Goal: Use online tool/utility: Utilize a website feature to perform a specific function

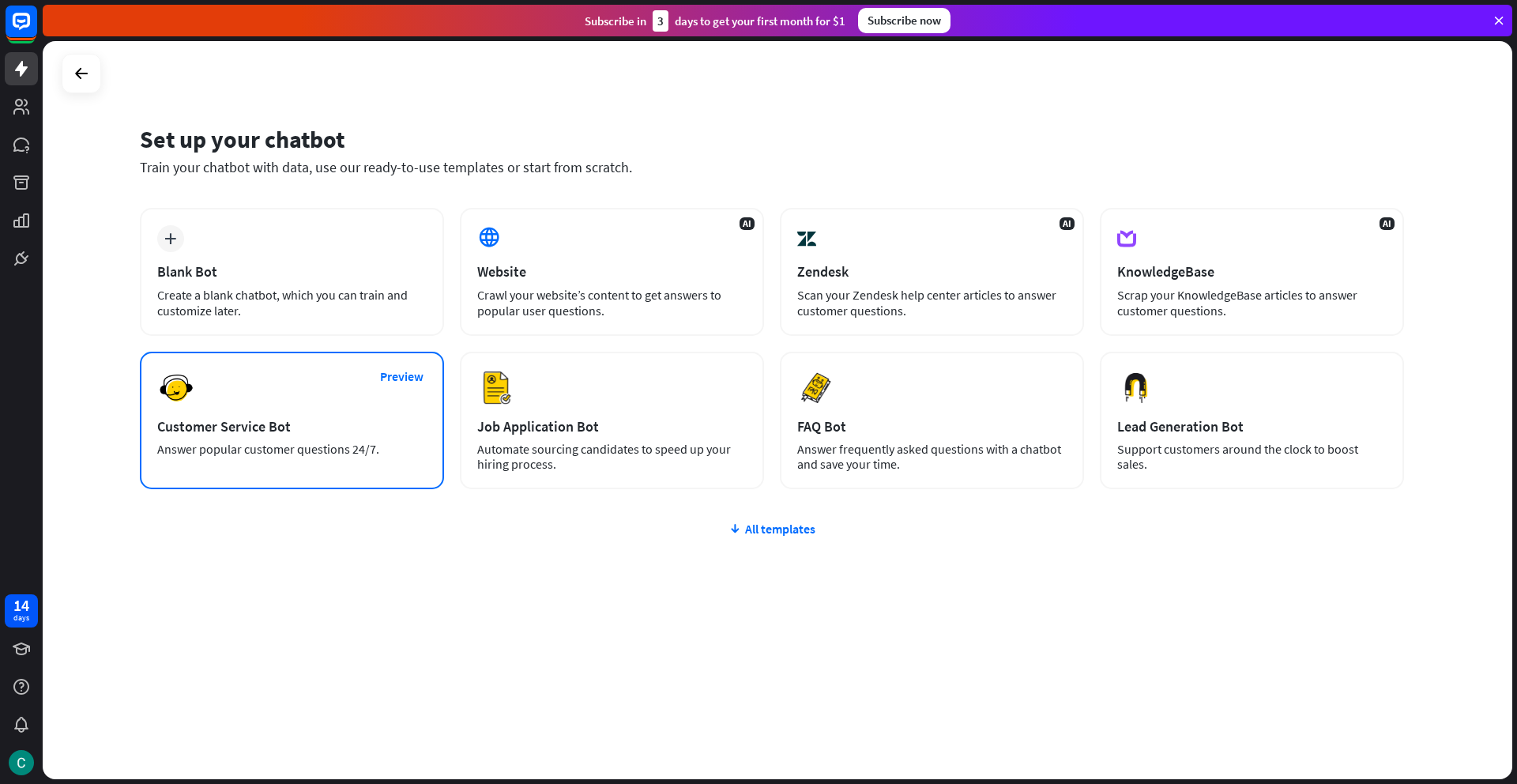
click at [302, 449] on div "Answer popular customer questions 24/7." at bounding box center [291, 448] width 270 height 15
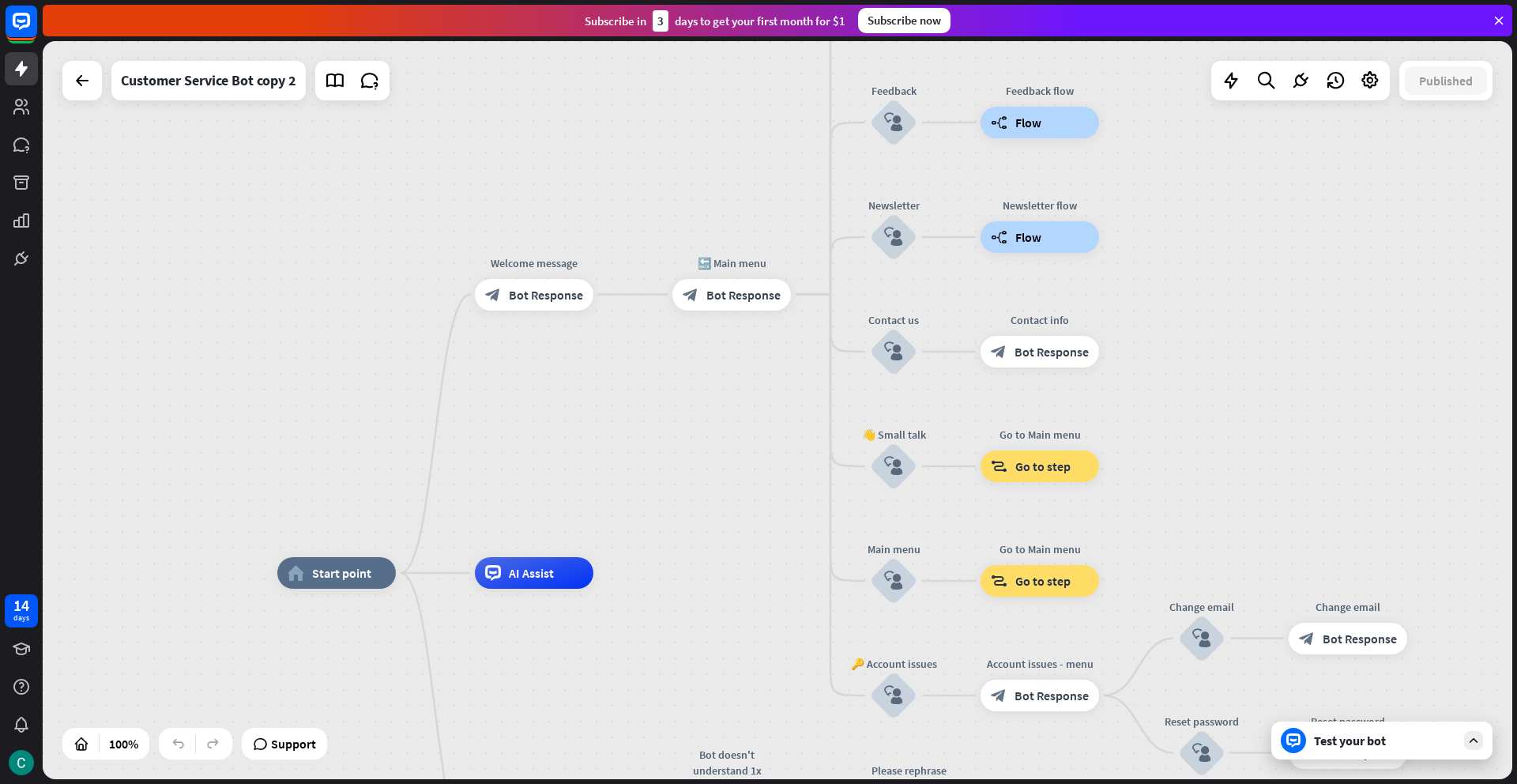
click at [1309, 748] on div "Test your bot" at bounding box center [1382, 740] width 222 height 37
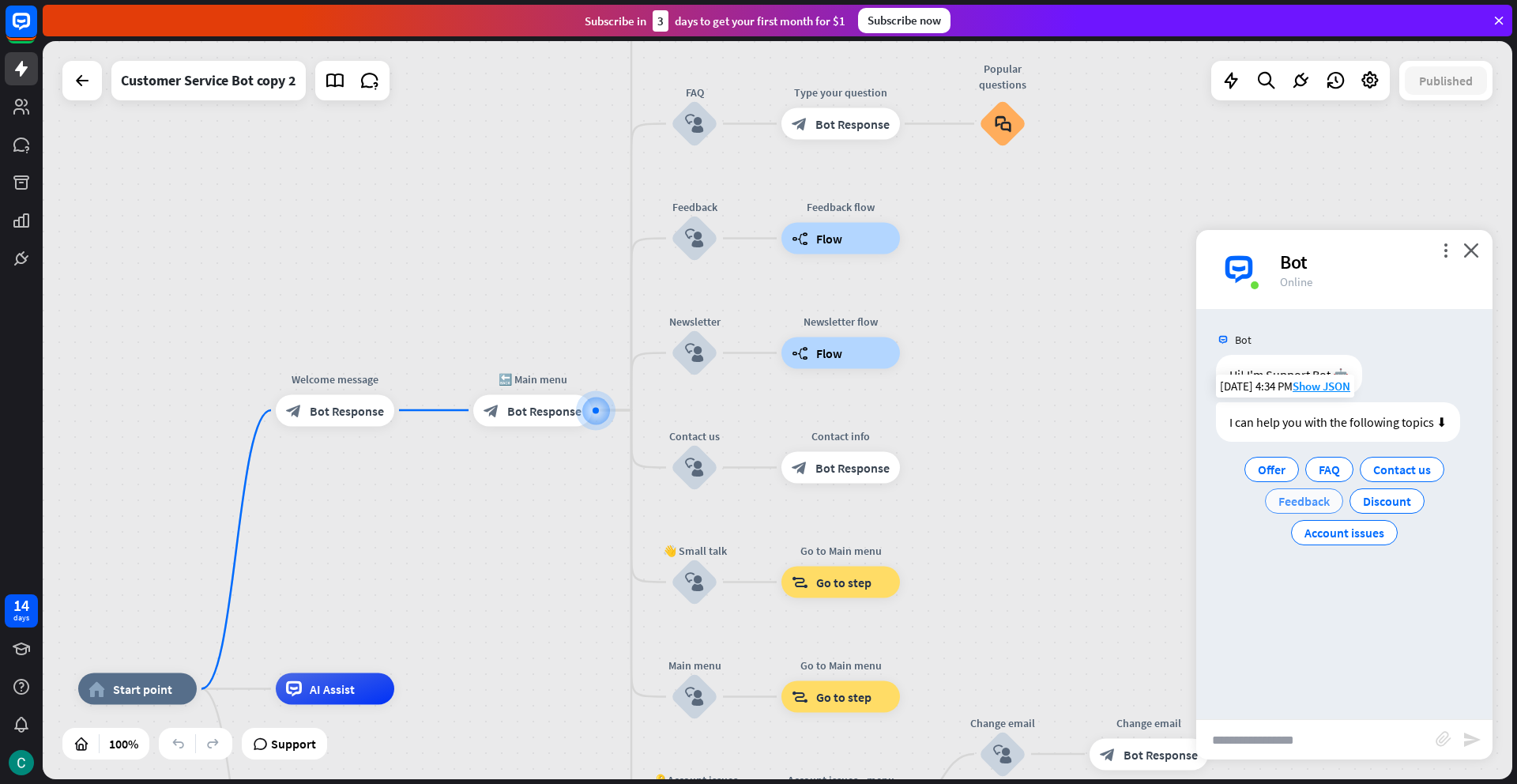
click at [1306, 507] on span "Feedback" at bounding box center [1304, 501] width 51 height 16
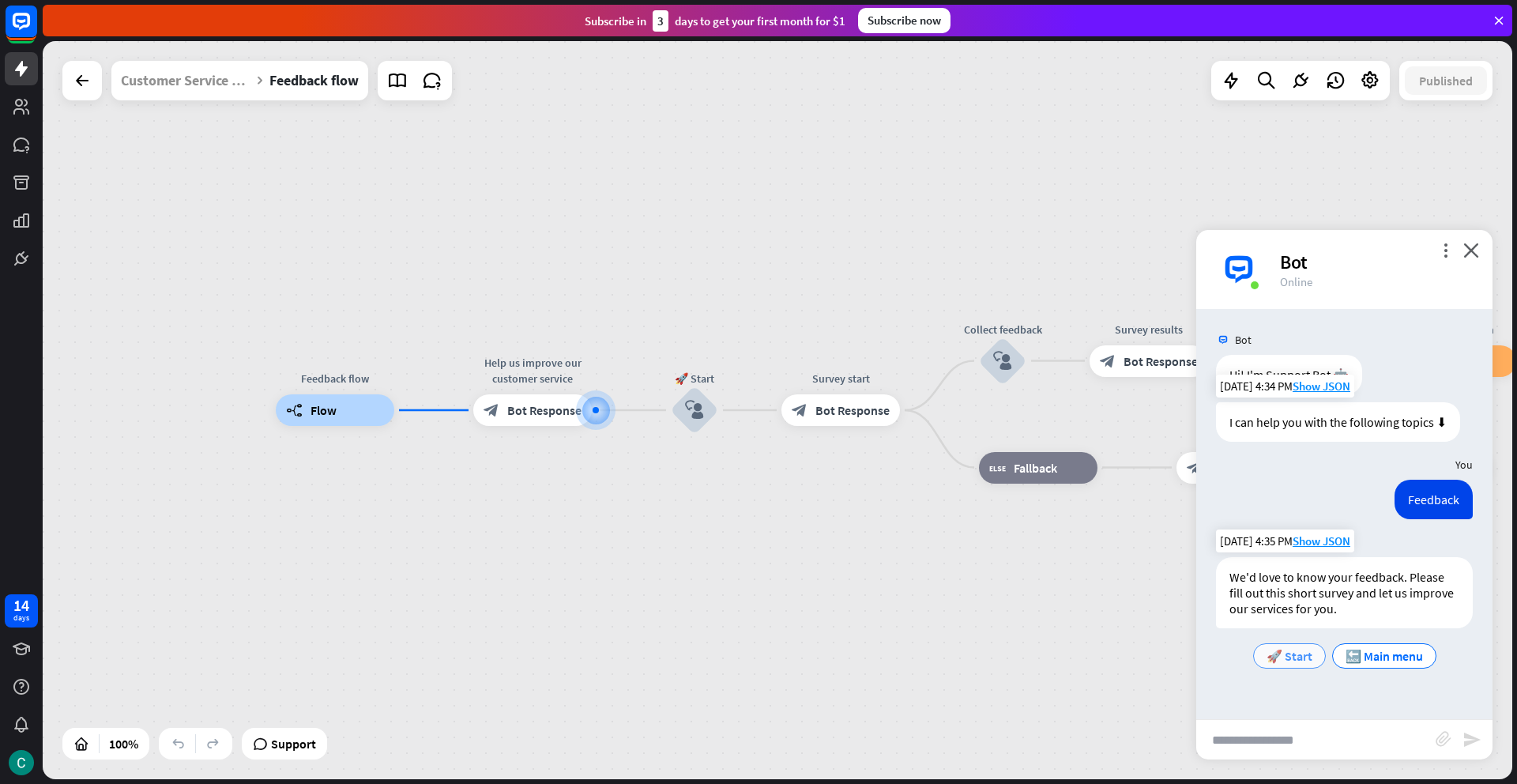
click at [1287, 661] on span "🚀 Start" at bounding box center [1289, 656] width 46 height 16
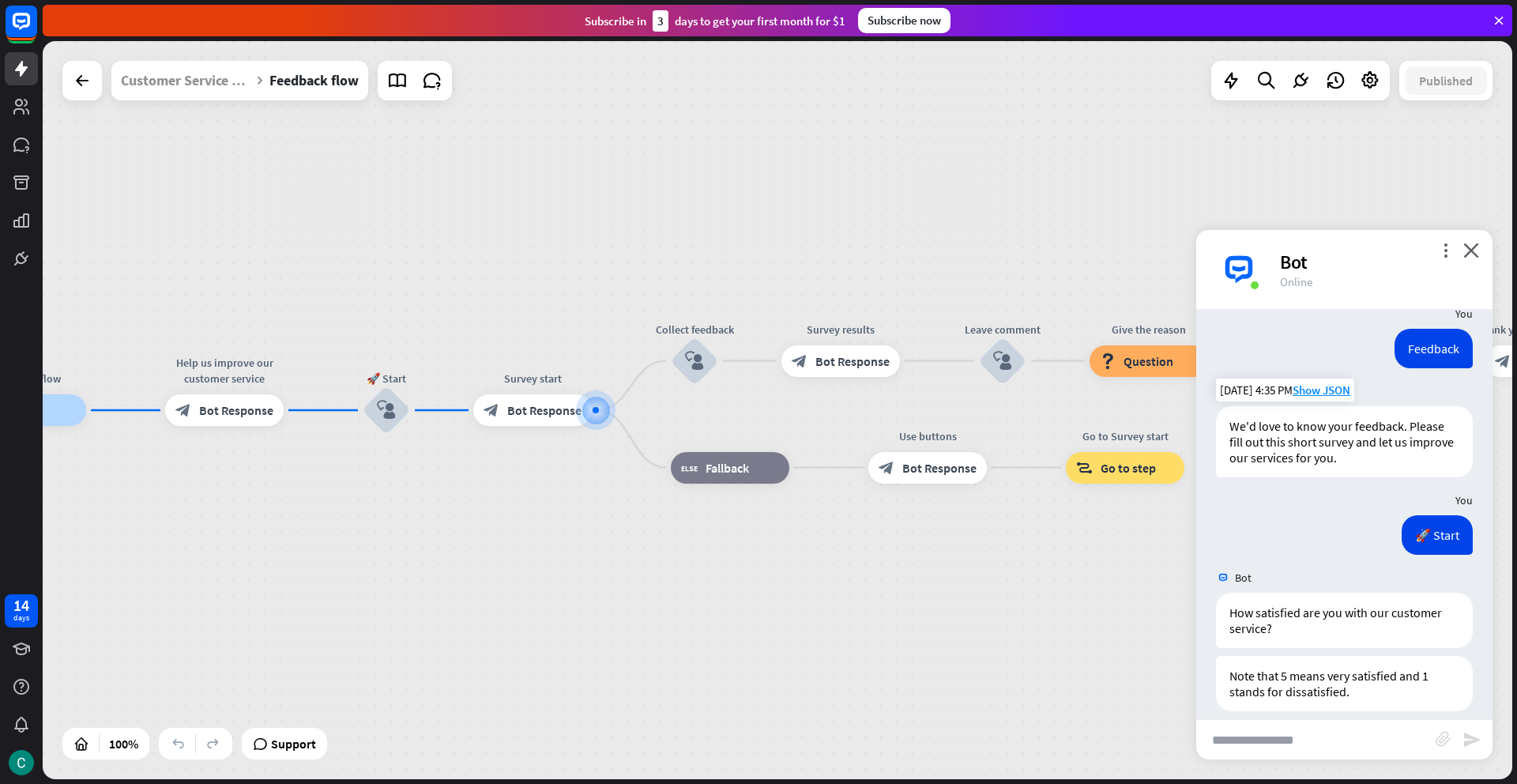
scroll to position [210, 0]
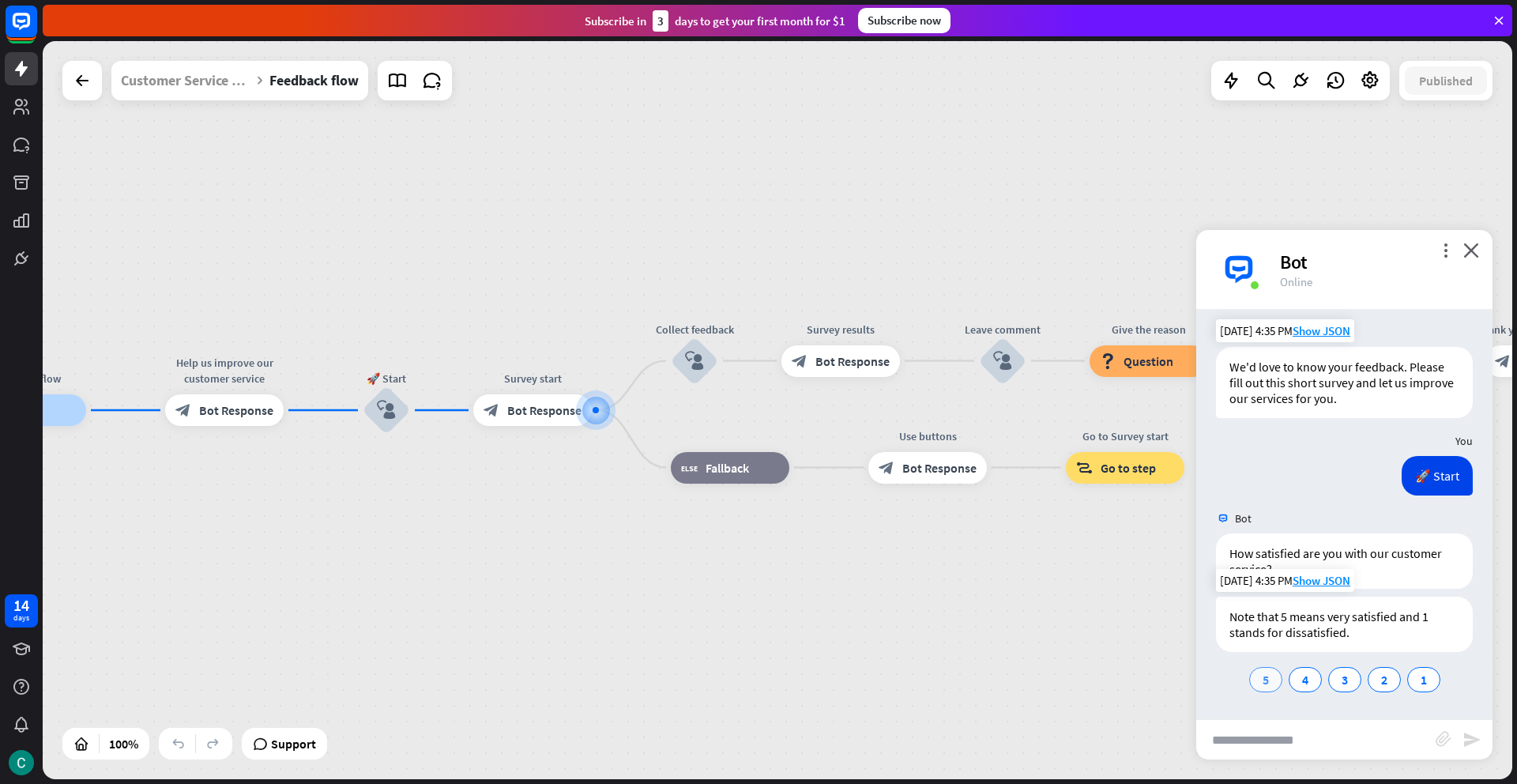
click at [1258, 687] on div "5" at bounding box center [1266, 678] width 33 height 25
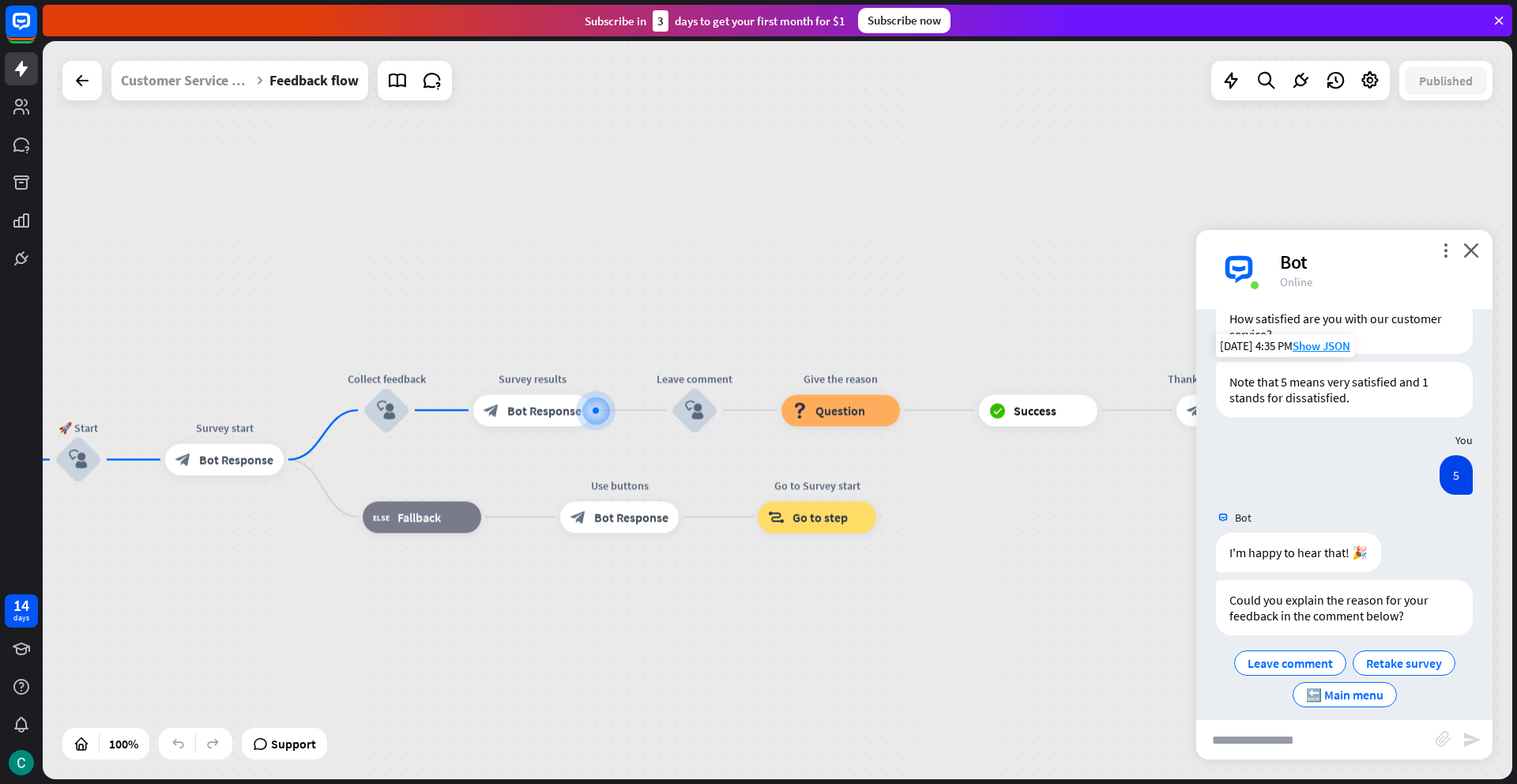
scroll to position [460, 0]
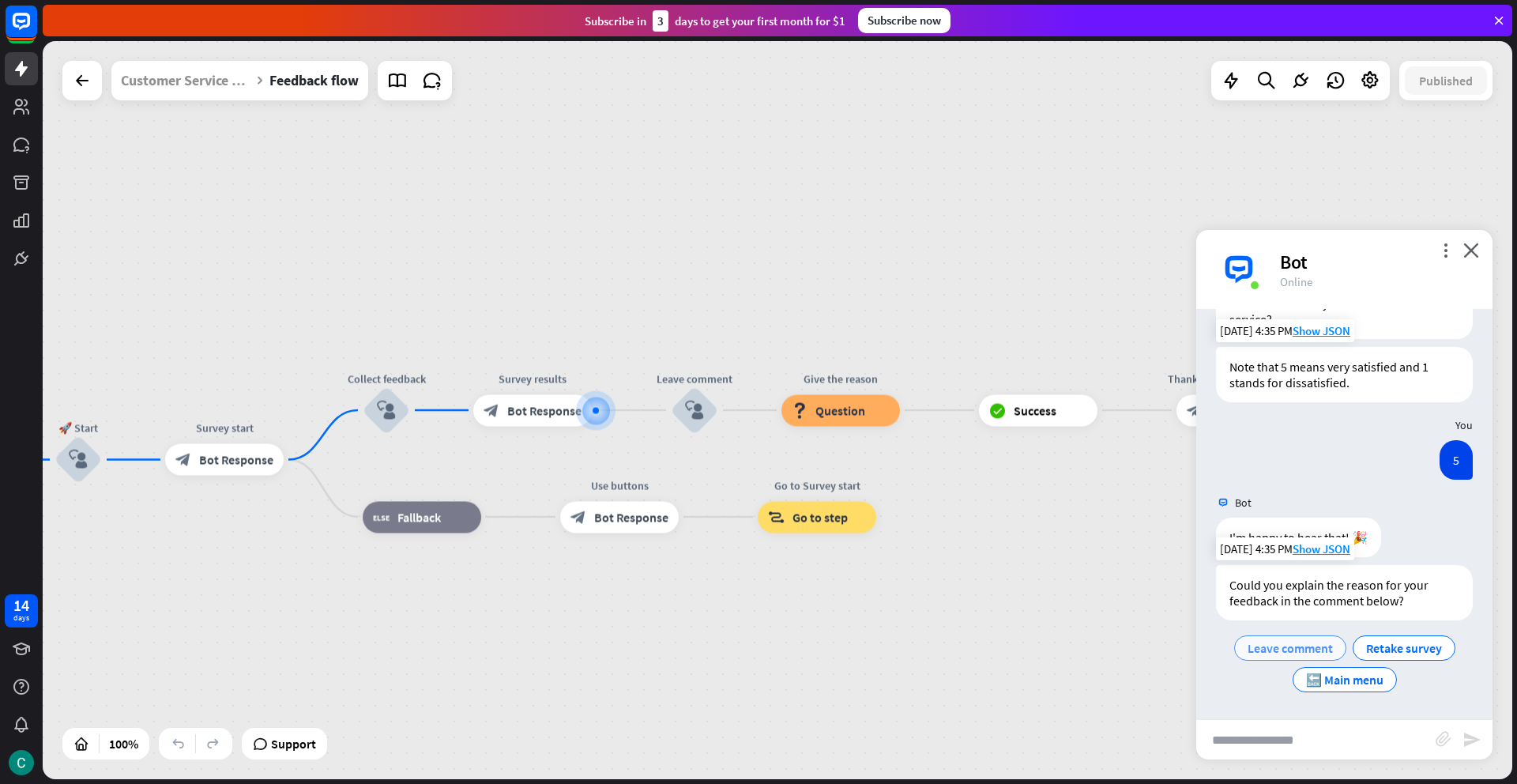
click at [1264, 650] on span "Leave comment" at bounding box center [1290, 648] width 85 height 16
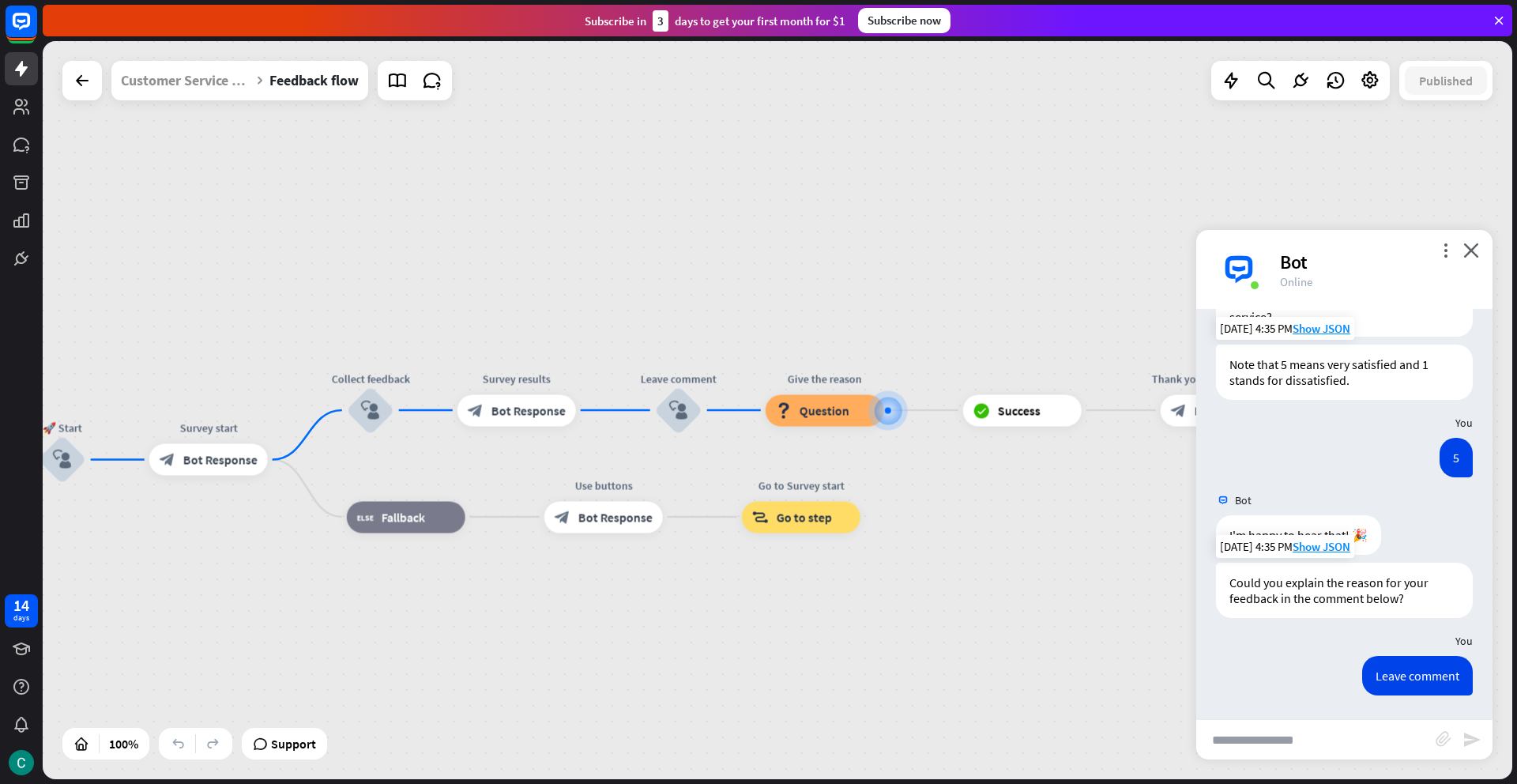
scroll to position [540, 0]
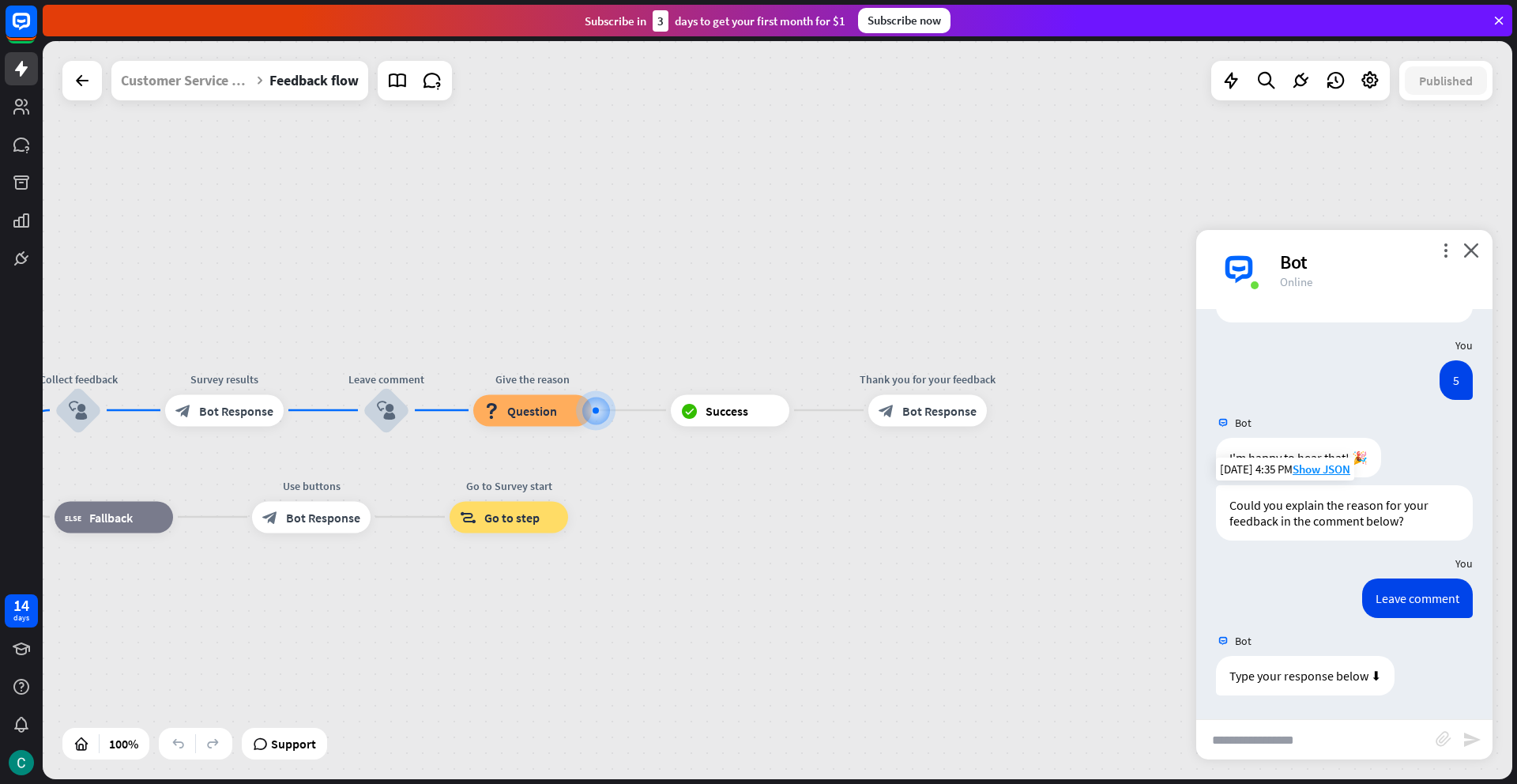
click at [1295, 743] on input "text" at bounding box center [1315, 739] width 239 height 39
type input "**********"
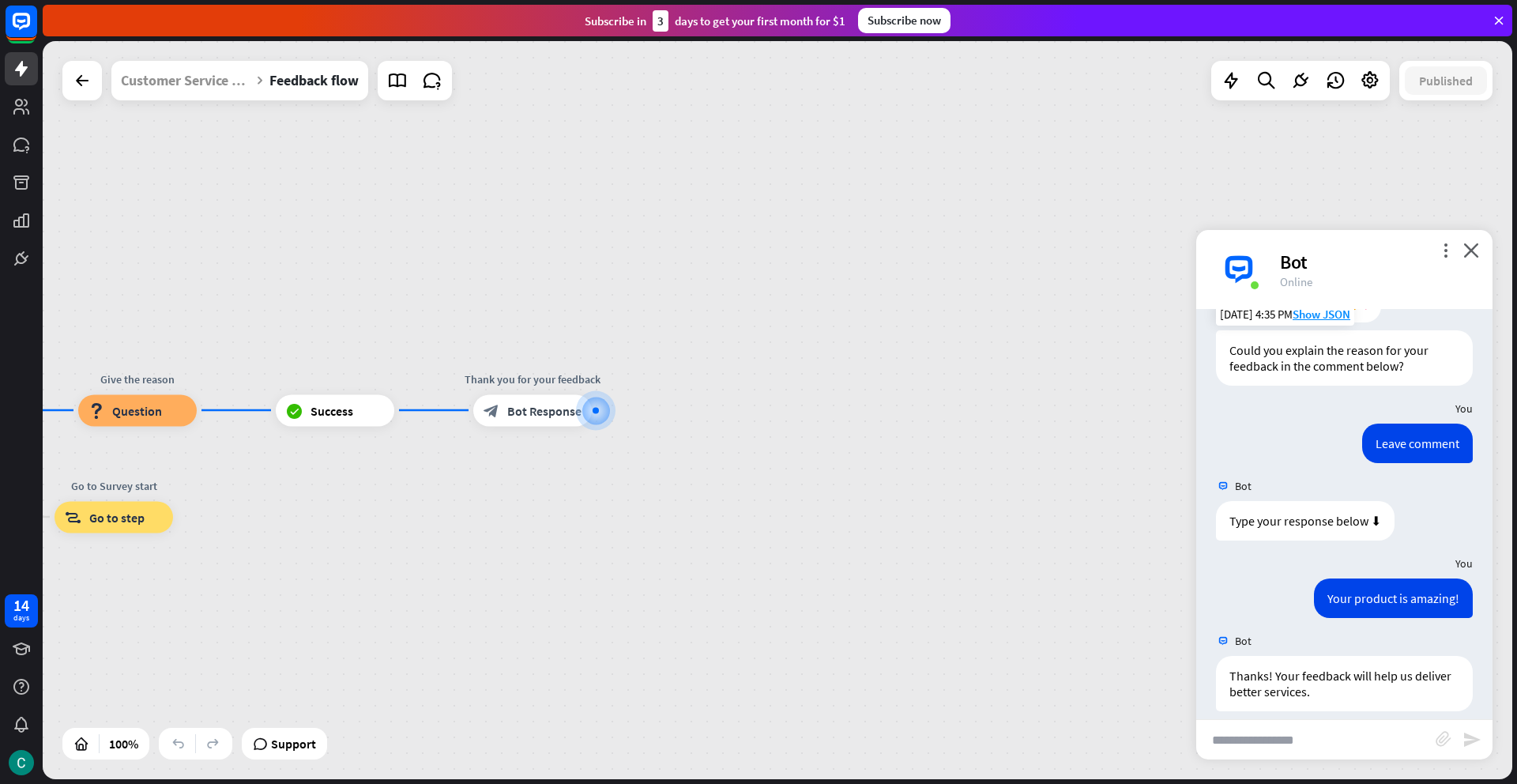
scroll to position [753, 0]
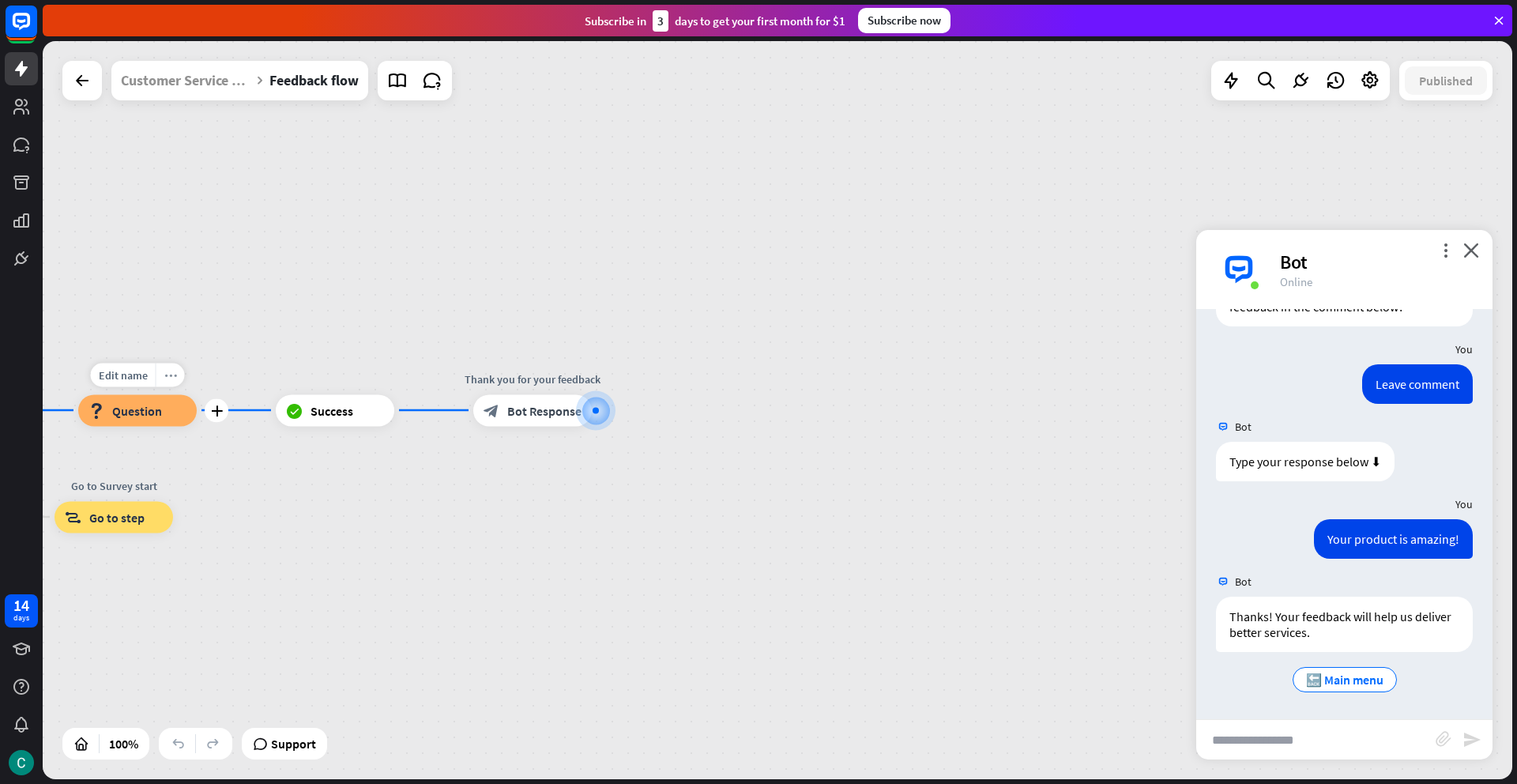
click at [173, 372] on icon "more_horiz" at bounding box center [170, 375] width 12 height 12
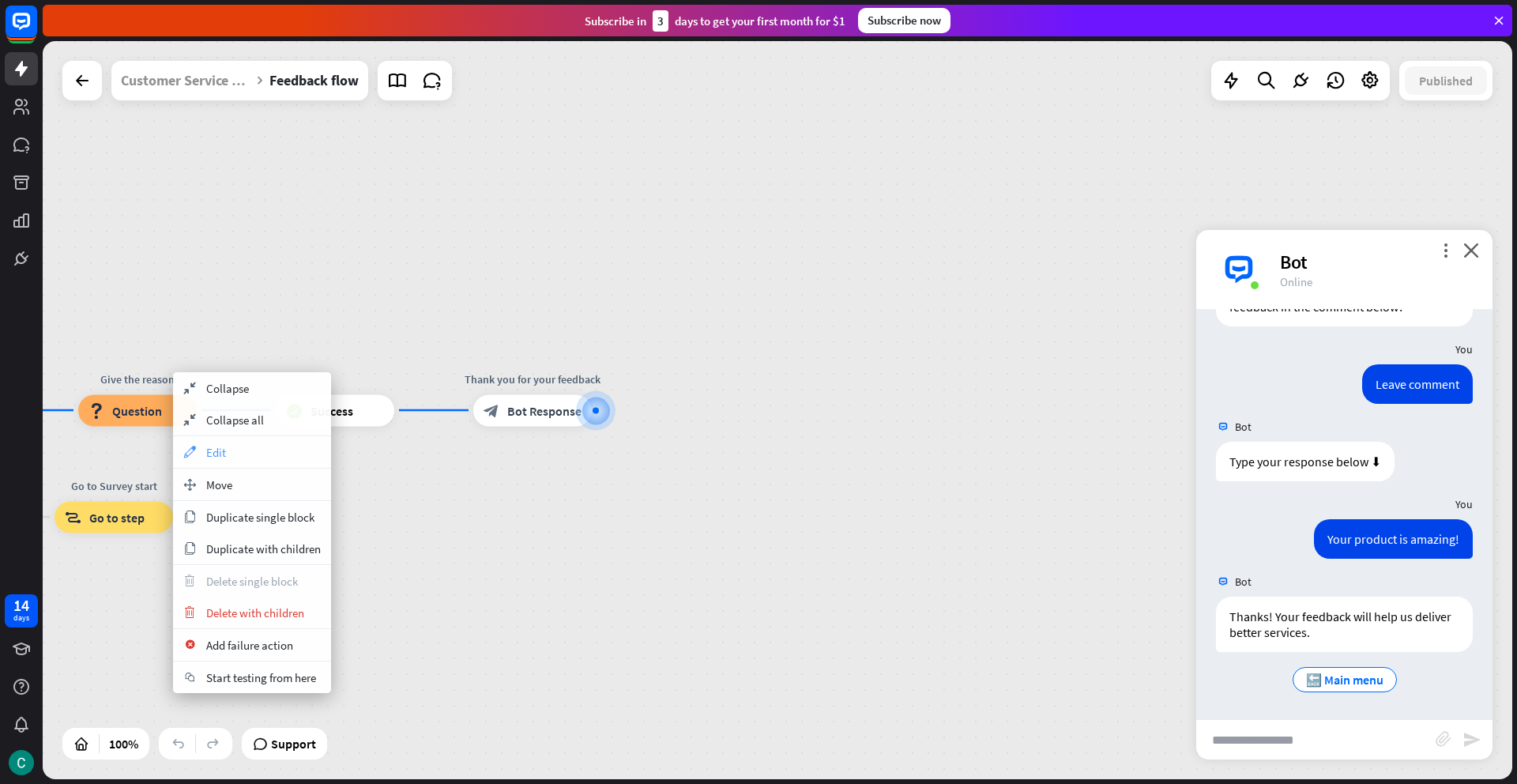
click at [219, 453] on span "Edit" at bounding box center [215, 452] width 20 height 15
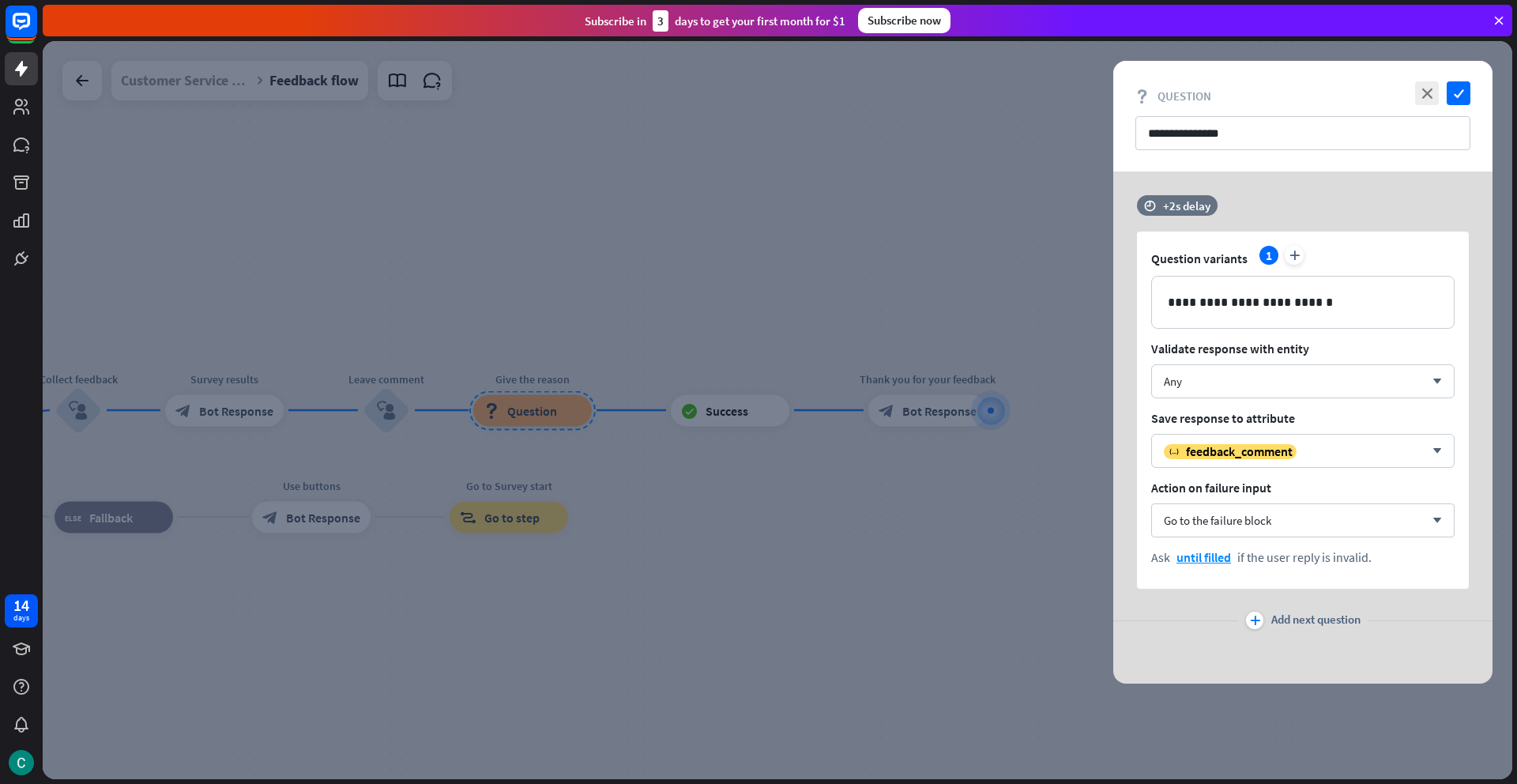
click at [1015, 570] on div at bounding box center [777, 410] width 1470 height 738
